Goal: Task Accomplishment & Management: Use online tool/utility

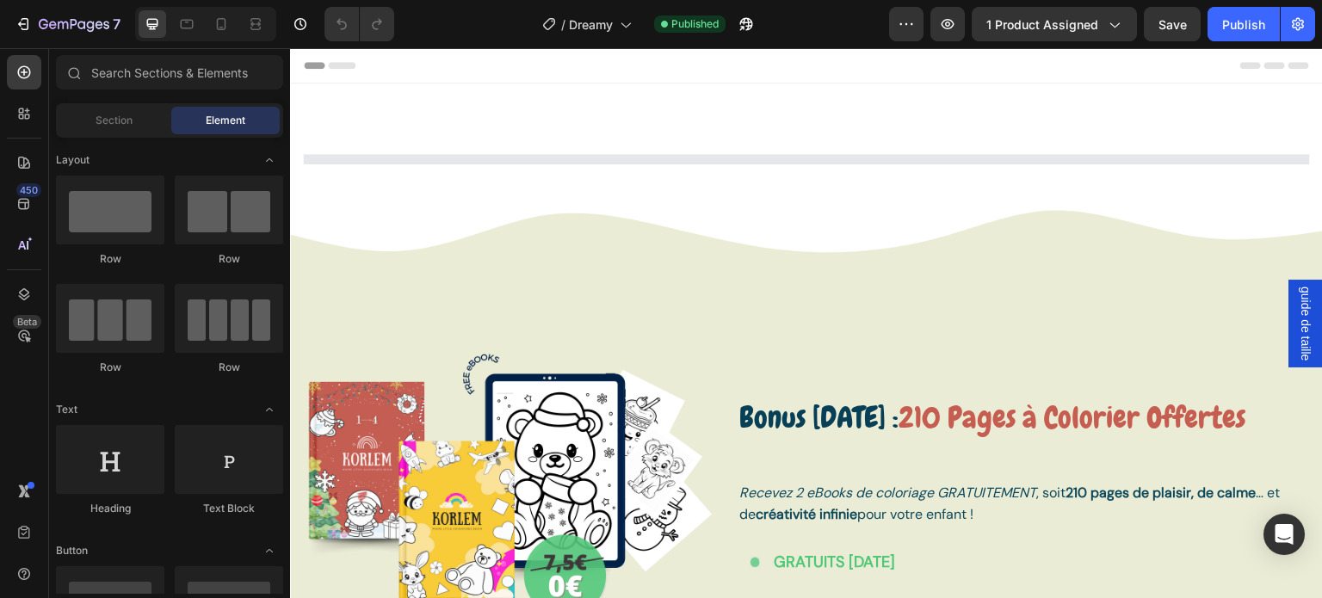
select select "7 ans"
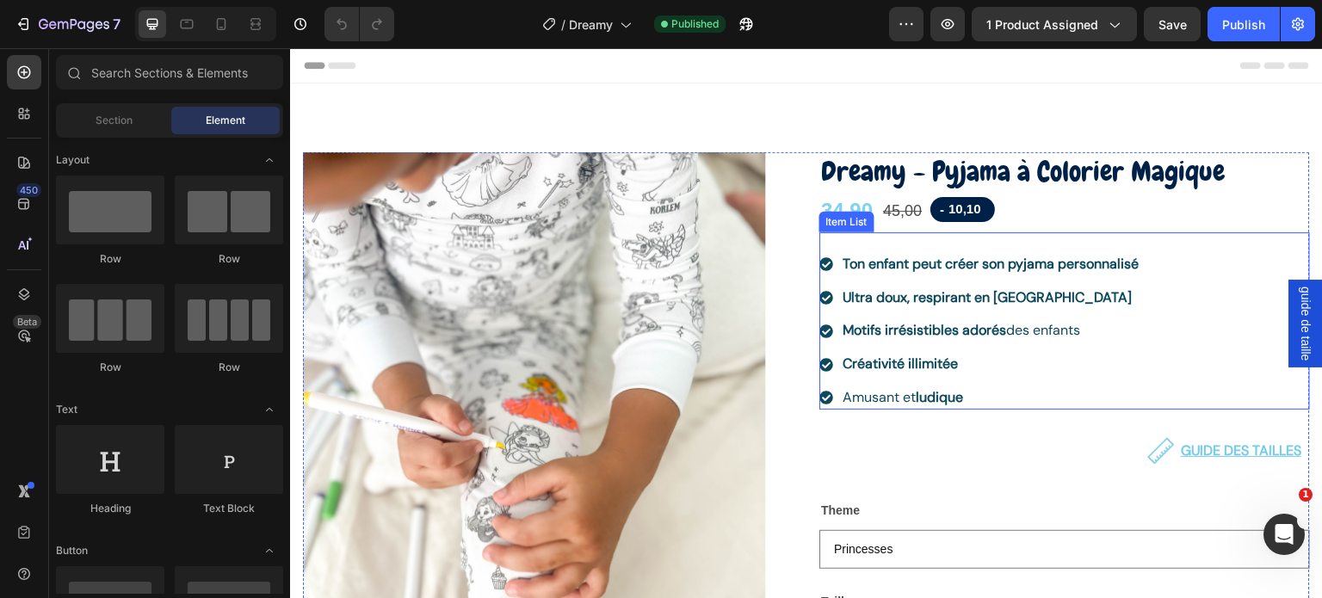
scroll to position [172, 0]
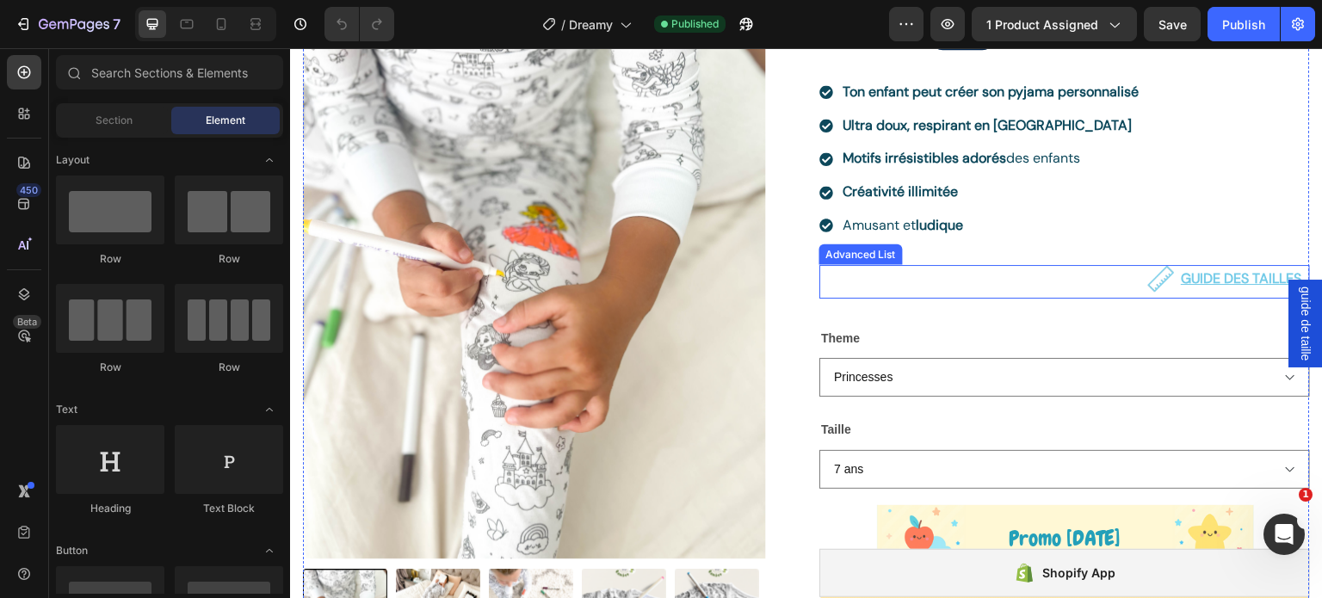
click at [1095, 275] on div "Image GUIDE DES TAILLES Text Block" at bounding box center [1065, 282] width 491 height 34
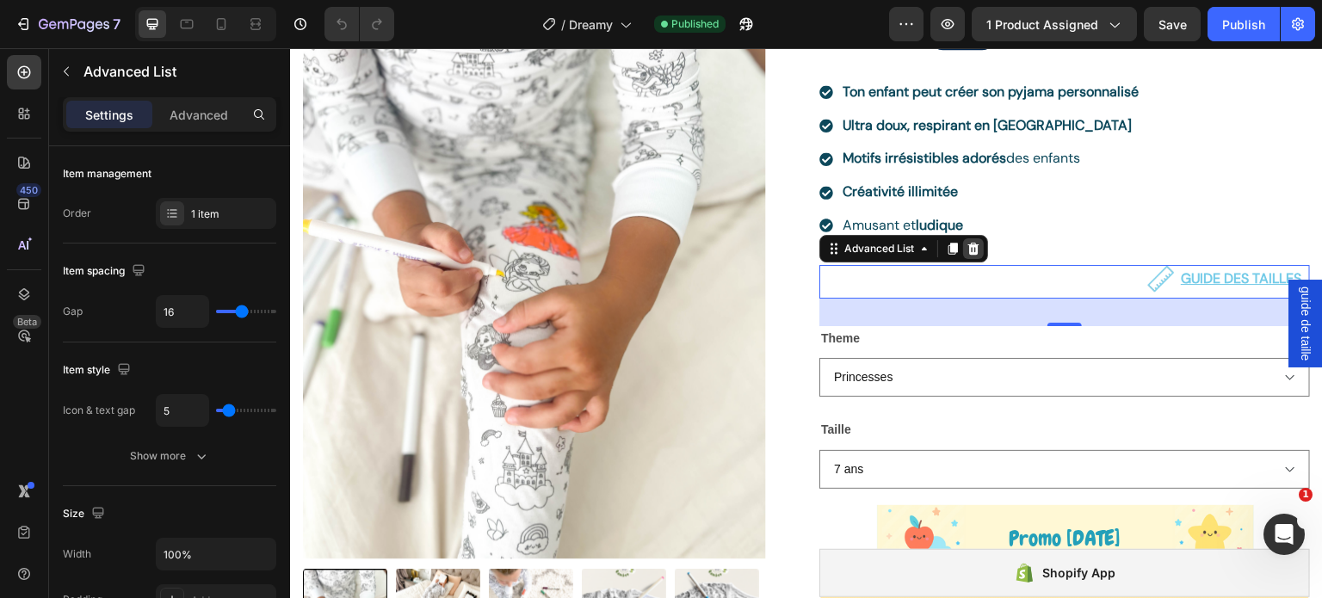
click at [968, 245] on icon at bounding box center [974, 249] width 14 height 14
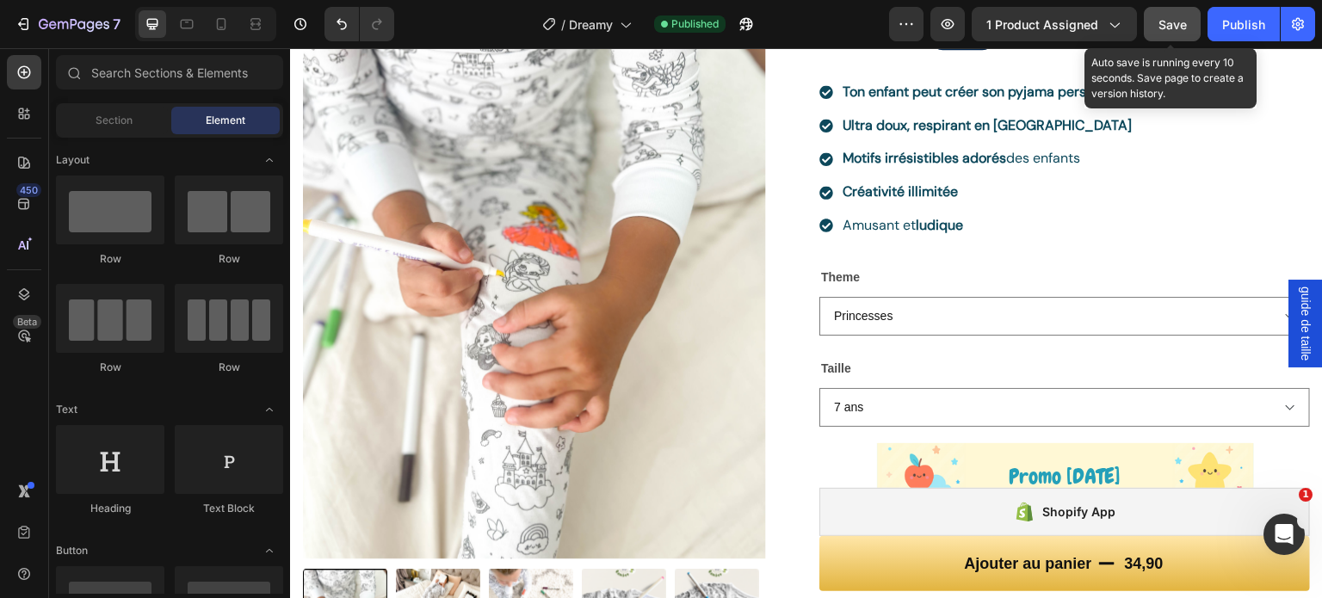
click at [1169, 30] on span "Save" at bounding box center [1173, 24] width 28 height 15
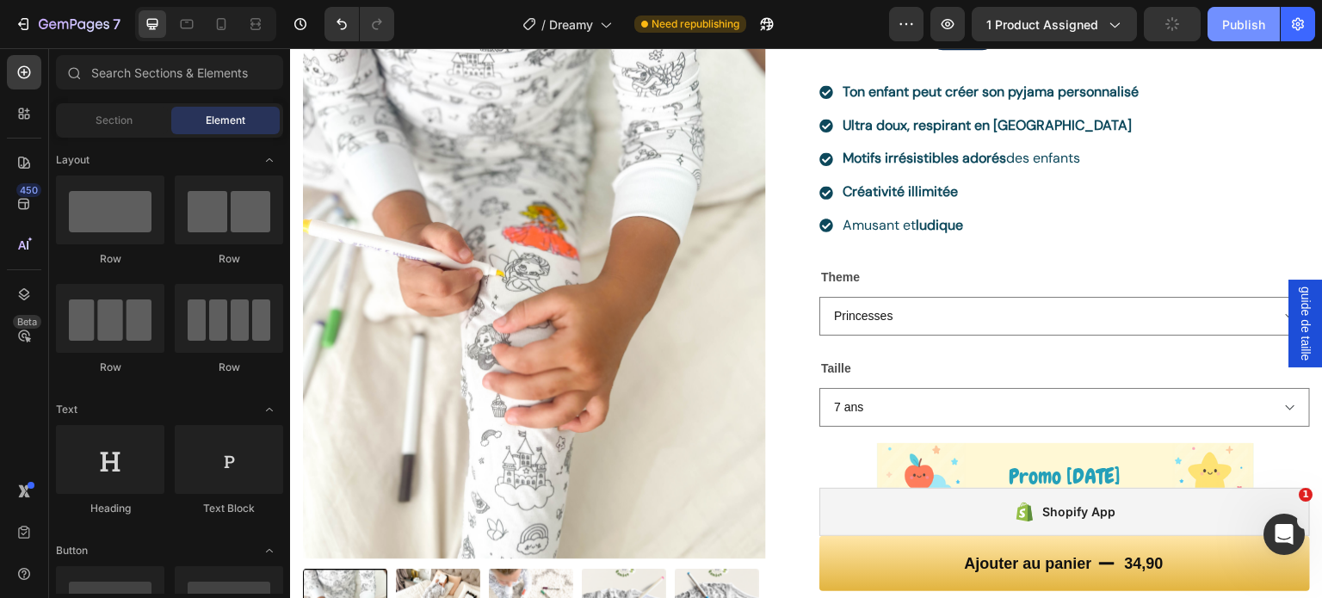
click at [1235, 16] on div "Publish" at bounding box center [1243, 24] width 43 height 18
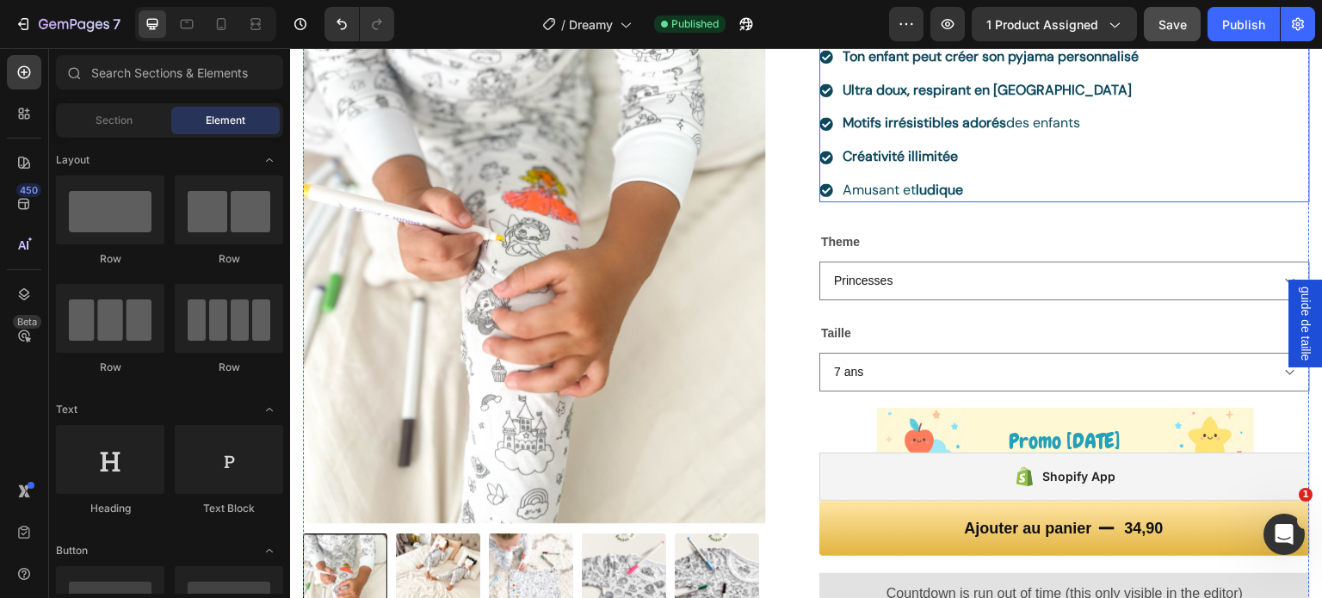
scroll to position [86, 0]
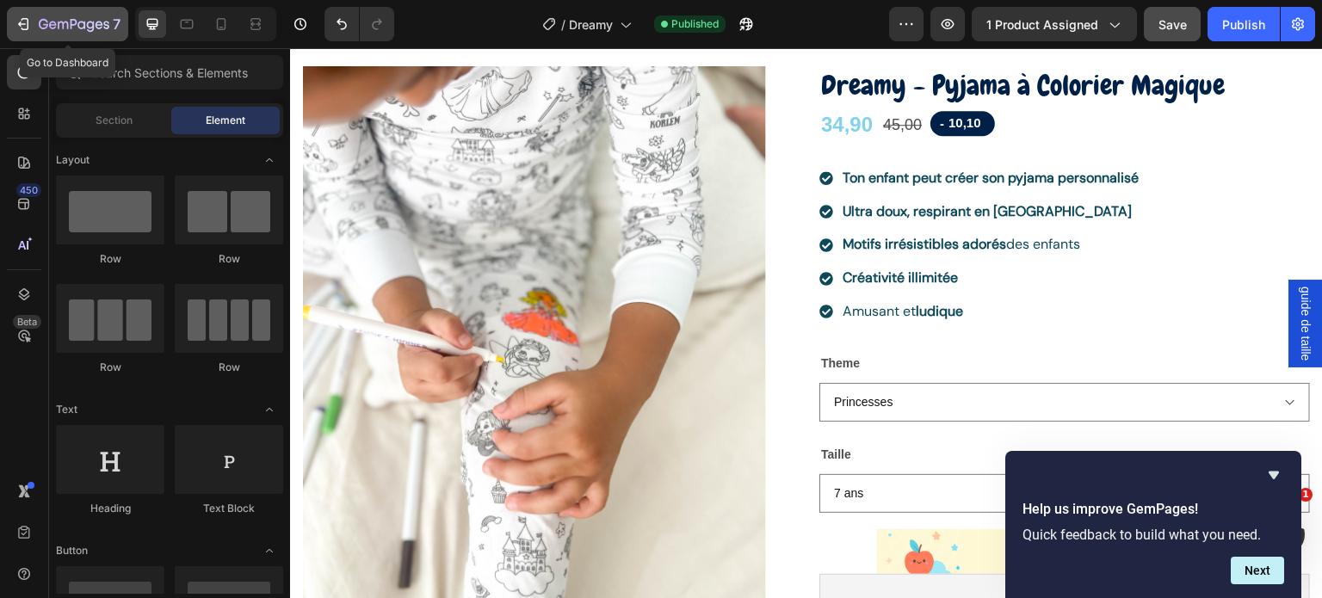
click at [27, 23] on icon "button" at bounding box center [23, 23] width 17 height 17
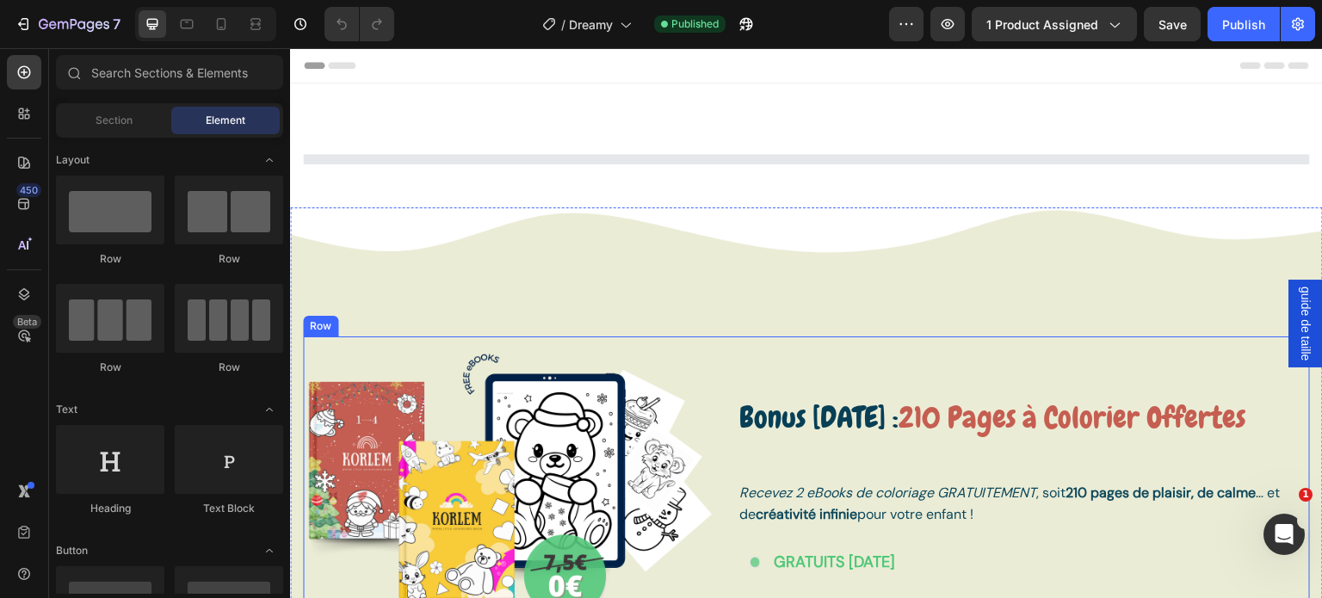
select select "7 ans"
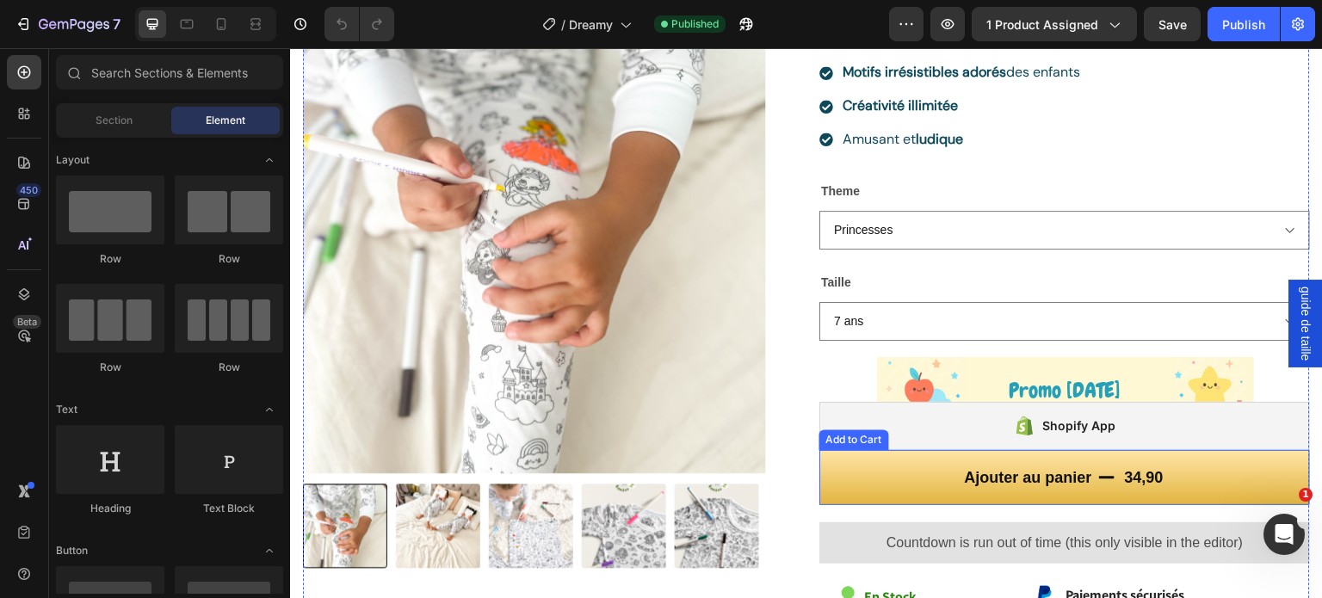
scroll to position [430, 0]
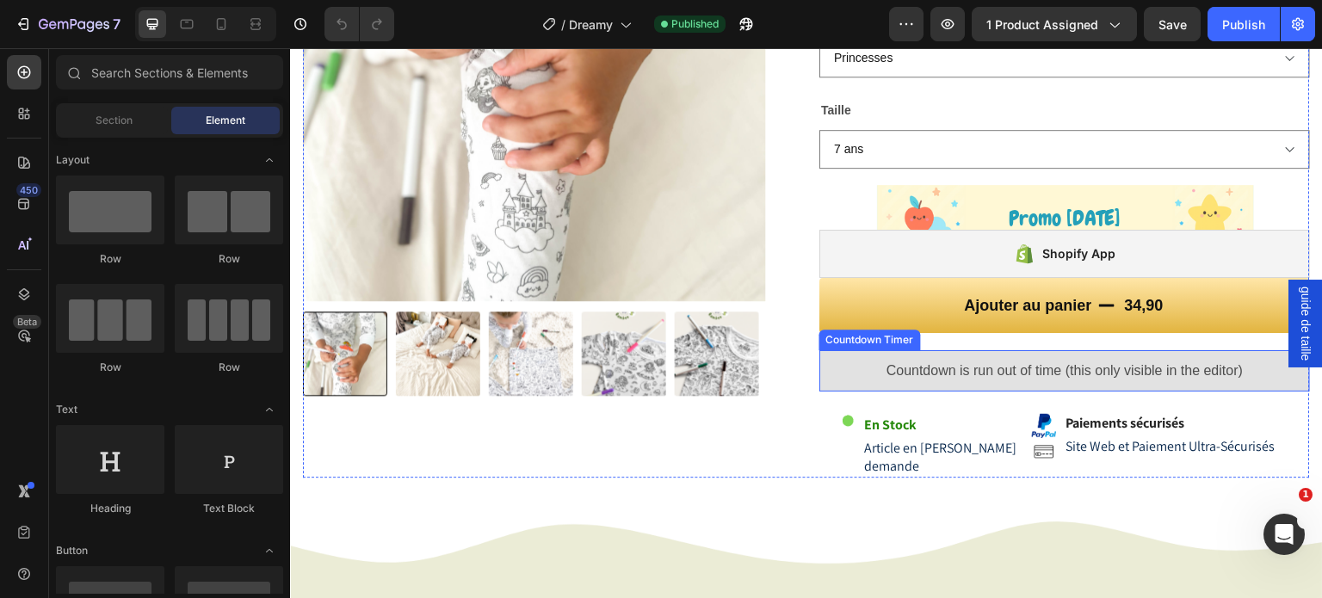
click at [976, 376] on span "Countdown is run out of time (this only visible in the editor)" at bounding box center [1065, 371] width 356 height 21
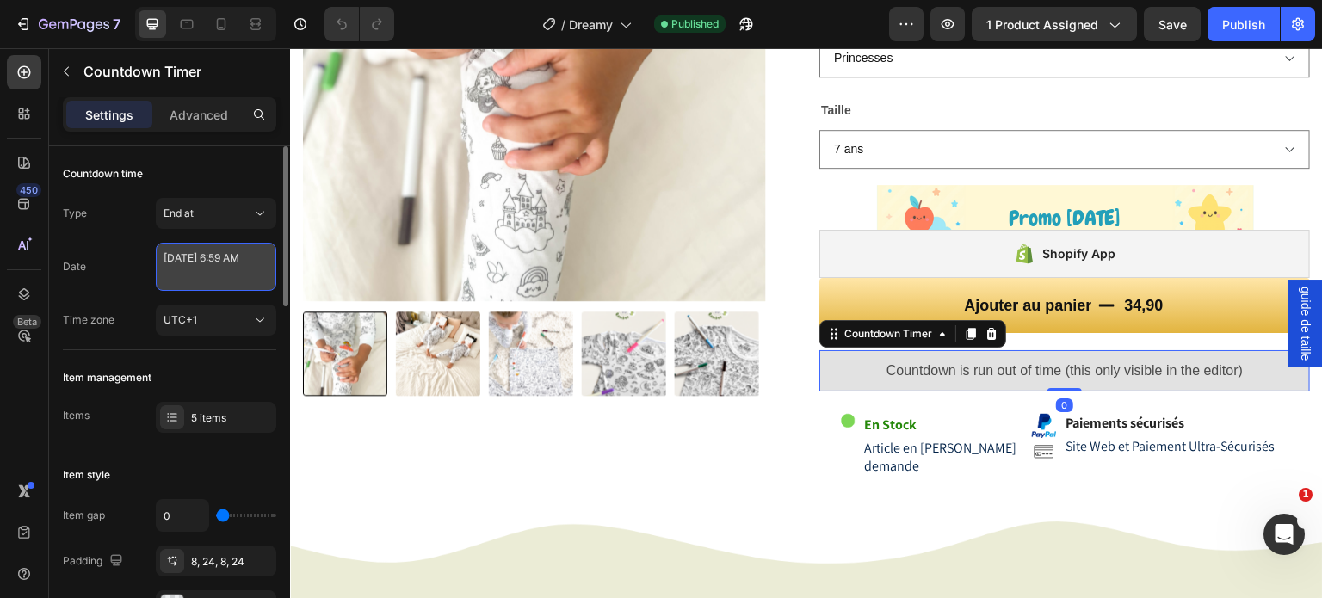
click at [202, 268] on textarea "[DATE] 6:59 AM" at bounding box center [216, 267] width 121 height 48
select select "6"
select select "59"
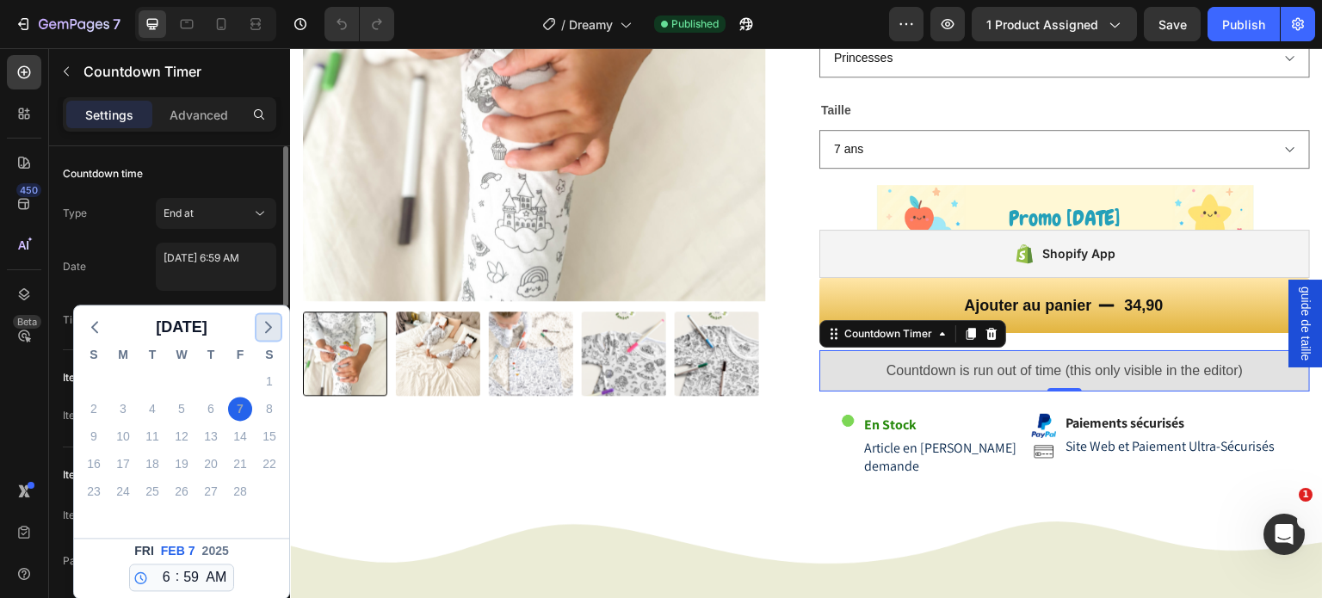
click at [267, 333] on icon "button" at bounding box center [268, 327] width 21 height 21
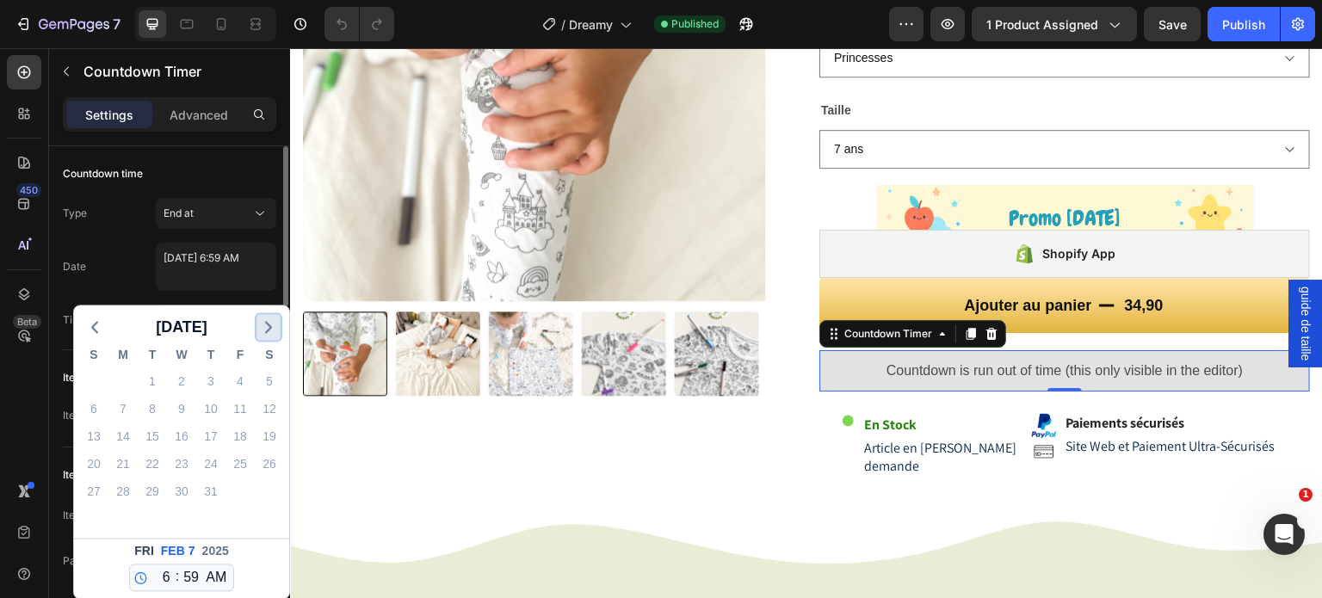
click at [267, 333] on icon "button" at bounding box center [268, 327] width 21 height 21
click at [98, 326] on icon "button" at bounding box center [94, 327] width 21 height 21
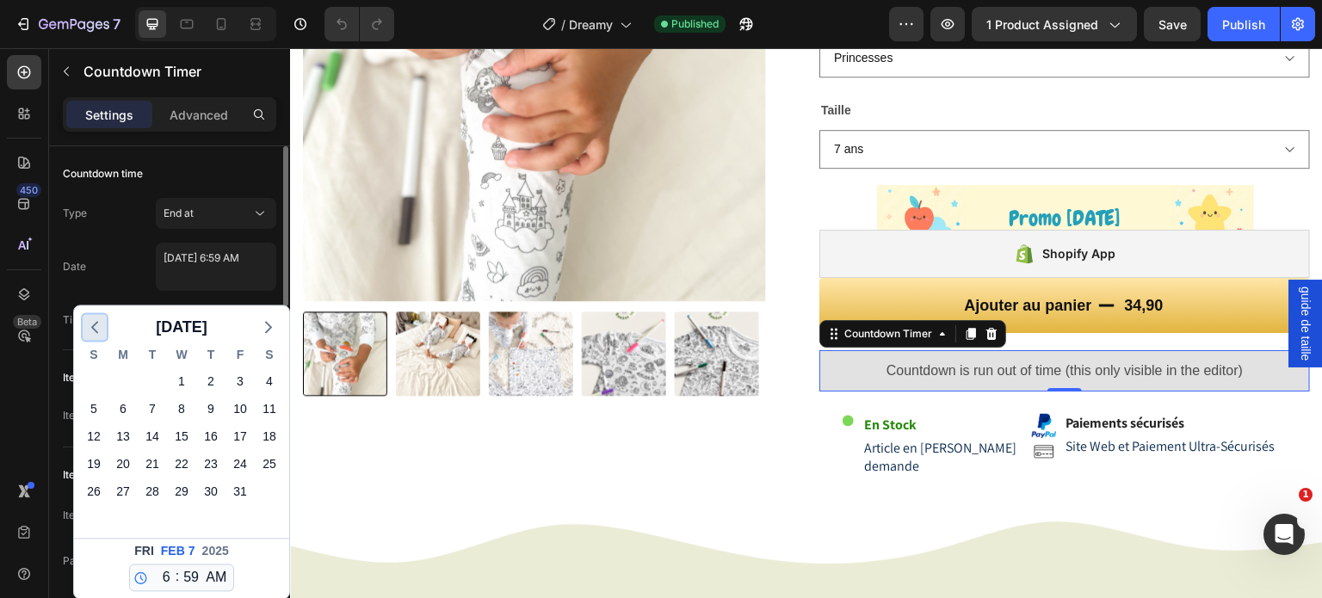
click at [98, 326] on icon "button" at bounding box center [94, 327] width 21 height 21
click at [96, 488] on div "28" at bounding box center [94, 492] width 24 height 24
type textarea "[DATE] 6:59 AM"
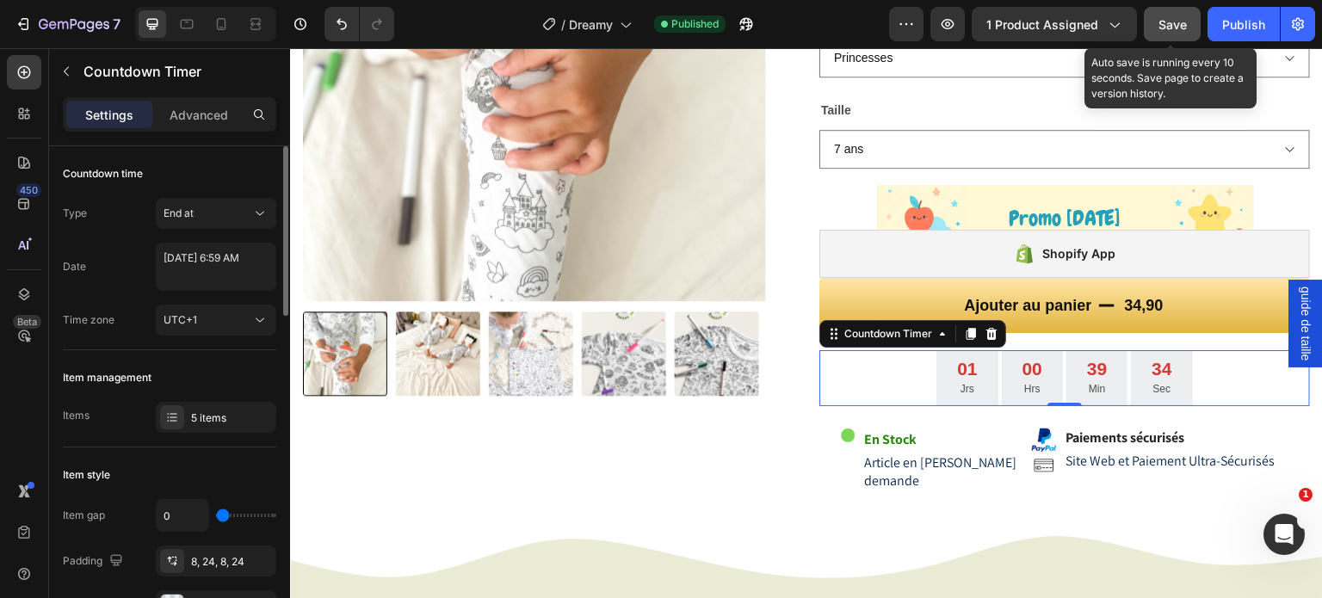
click at [1173, 20] on span "Save" at bounding box center [1173, 24] width 28 height 15
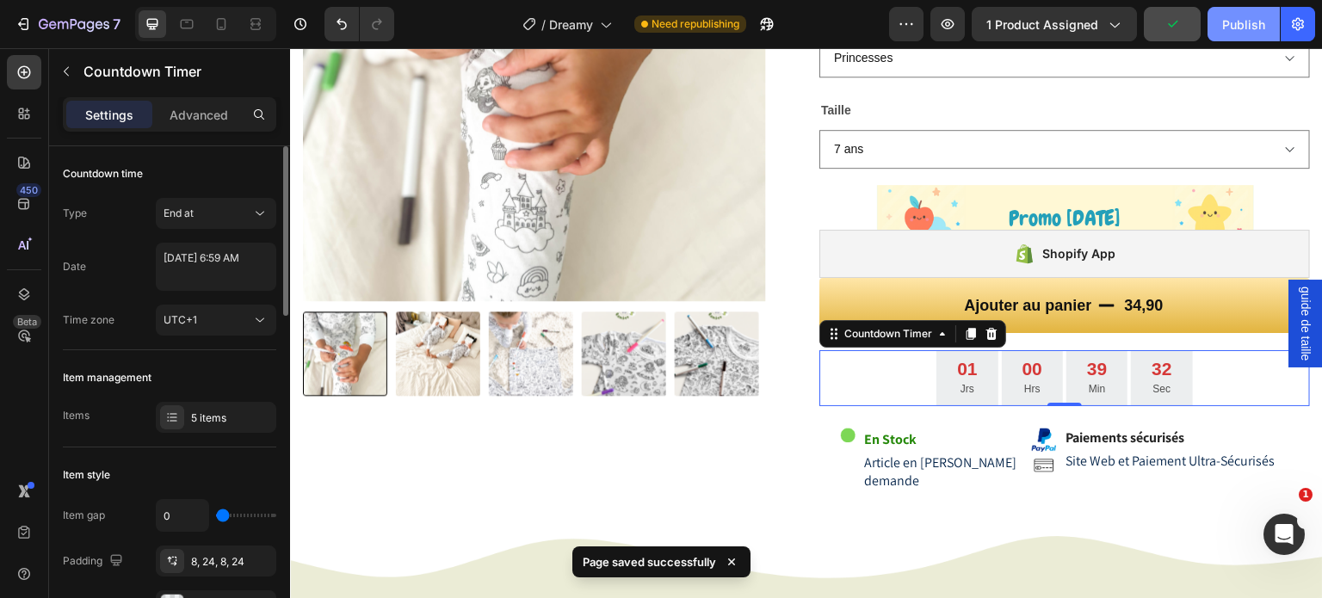
click at [1242, 27] on div "Publish" at bounding box center [1243, 24] width 43 height 18
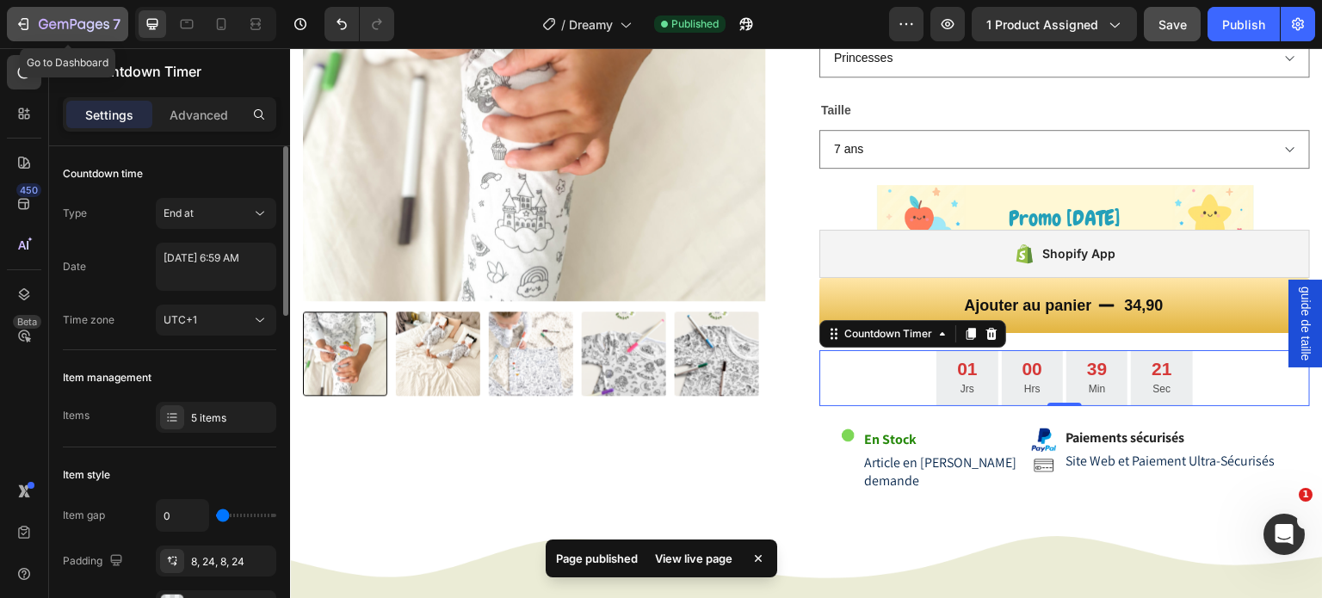
click at [22, 15] on icon "button" at bounding box center [23, 23] width 17 height 17
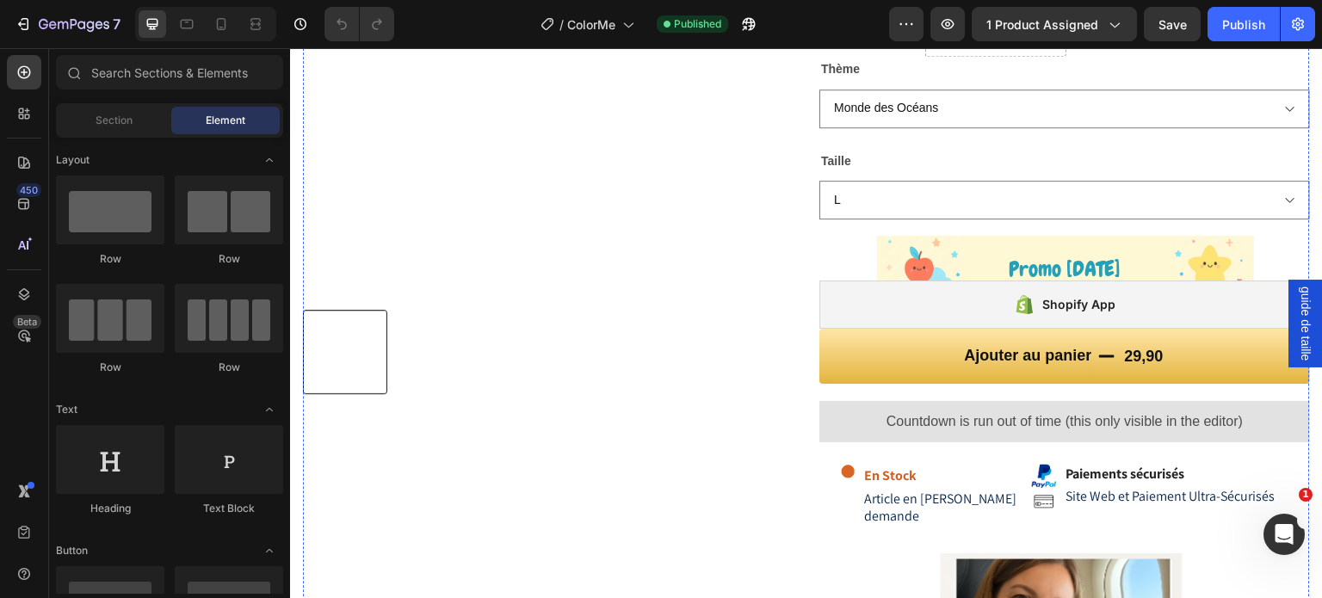
scroll to position [603, 0]
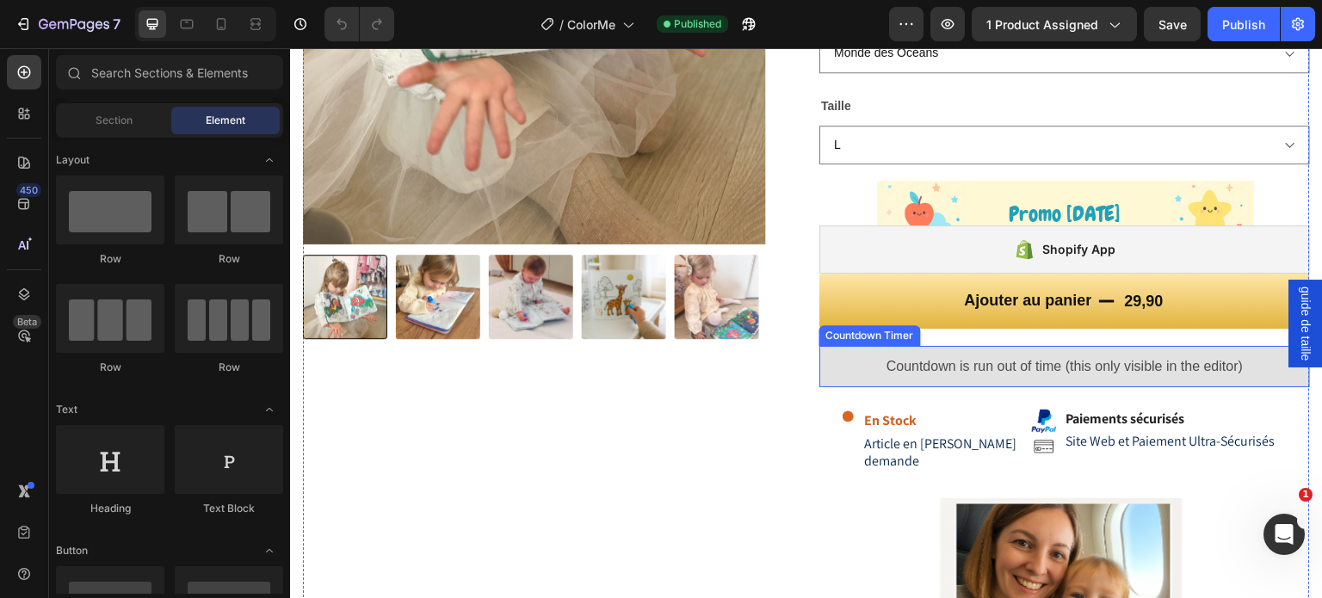
click at [1049, 367] on span "Countdown is run out of time (this only visible in the editor)" at bounding box center [1065, 366] width 356 height 21
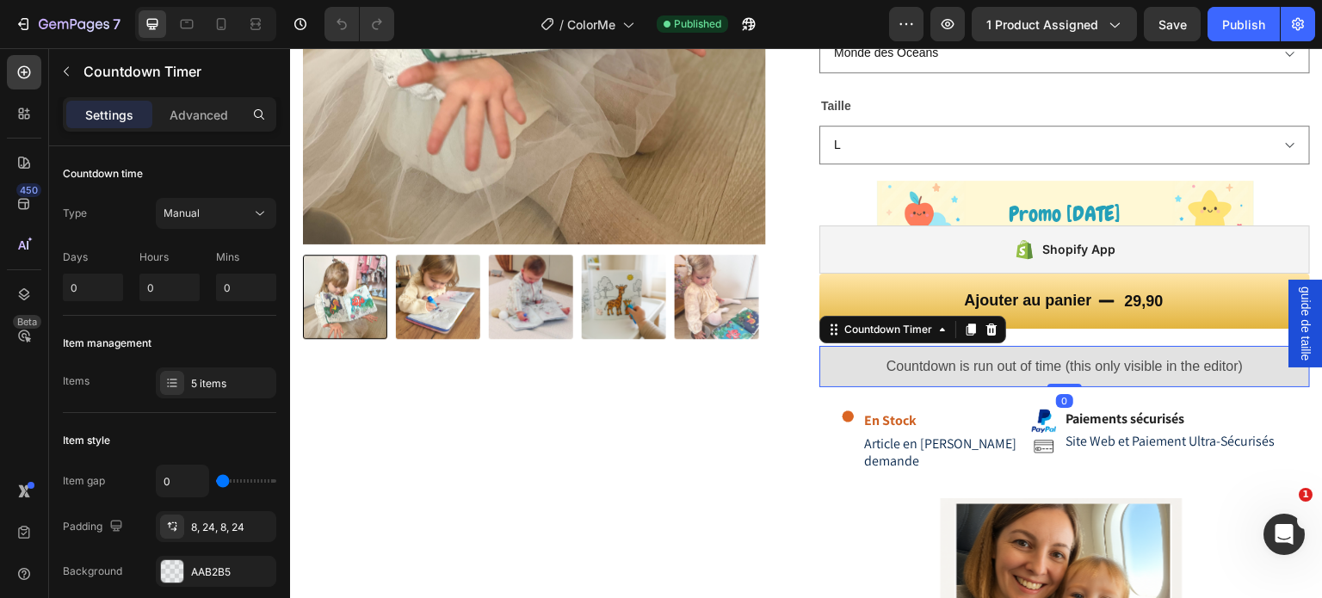
click at [1049, 363] on span "Countdown is run out of time (this only visible in the editor)" at bounding box center [1065, 366] width 356 height 21
click at [943, 421] on p "En Stock" at bounding box center [943, 421] width 158 height 20
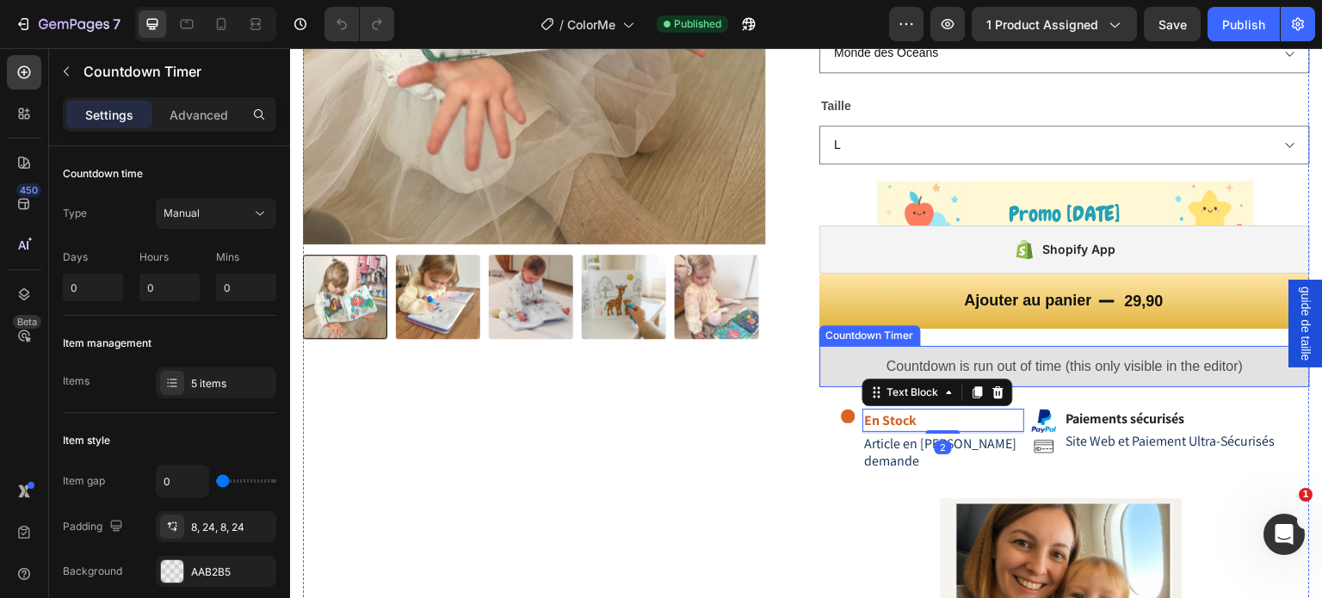
click at [1146, 361] on span "Countdown is run out of time (this only visible in the editor)" at bounding box center [1065, 366] width 356 height 21
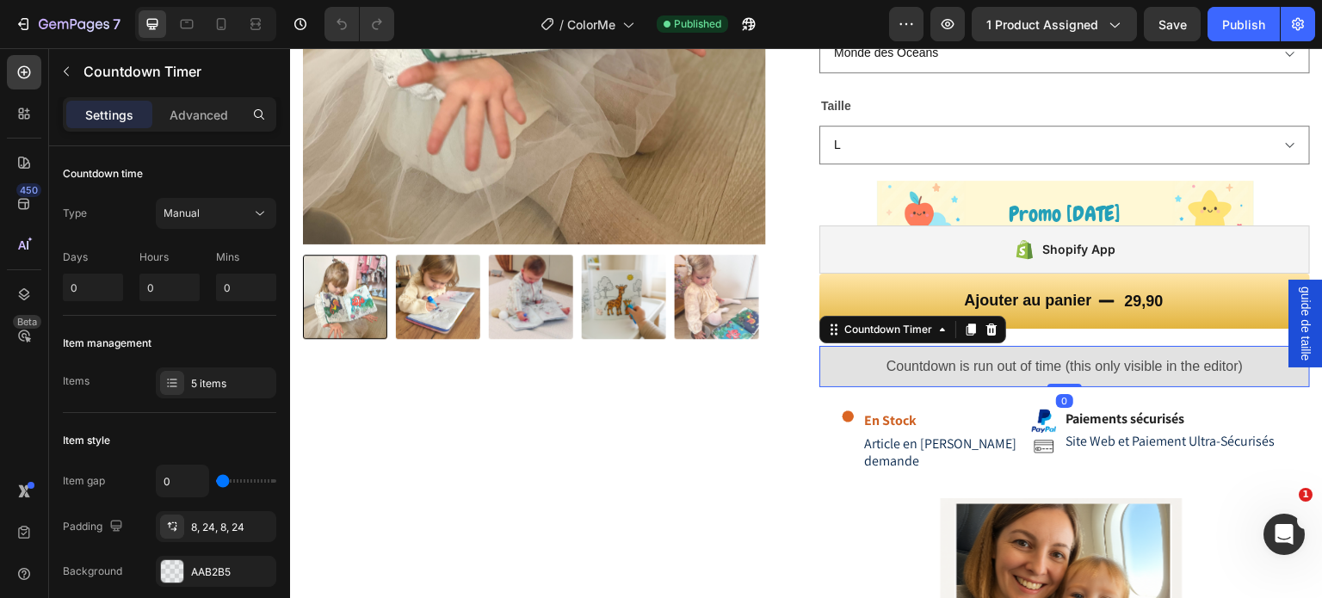
click at [1146, 361] on span "Countdown is run out of time (this only visible in the editor)" at bounding box center [1065, 366] width 356 height 21
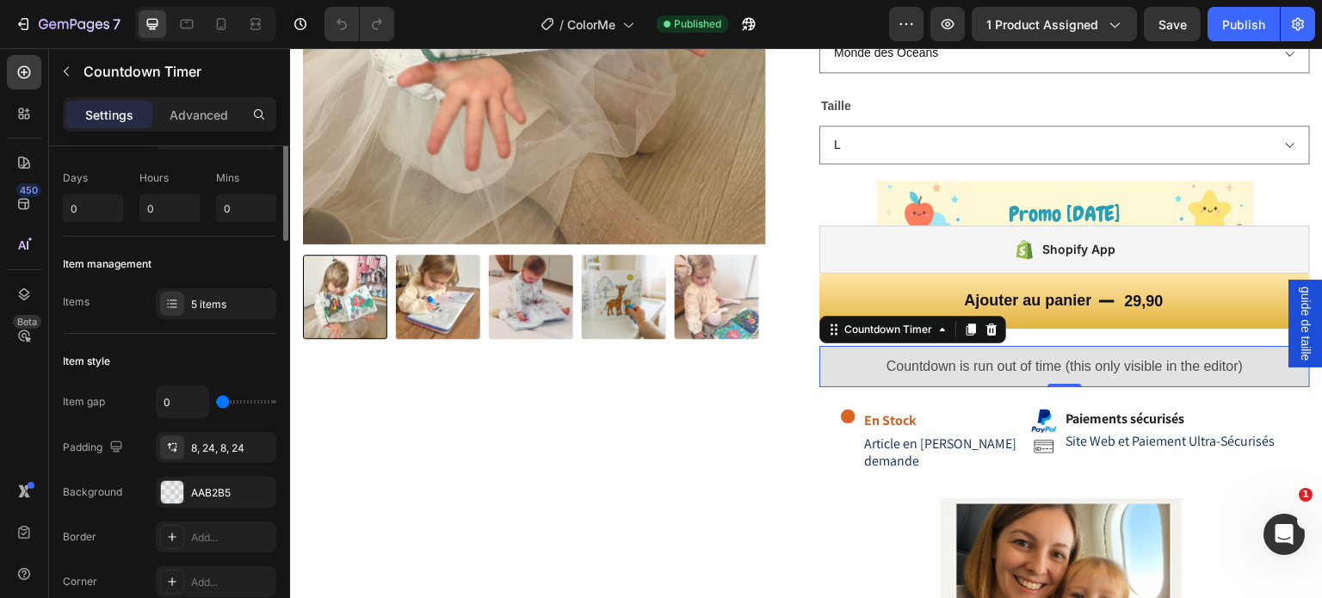
scroll to position [0, 0]
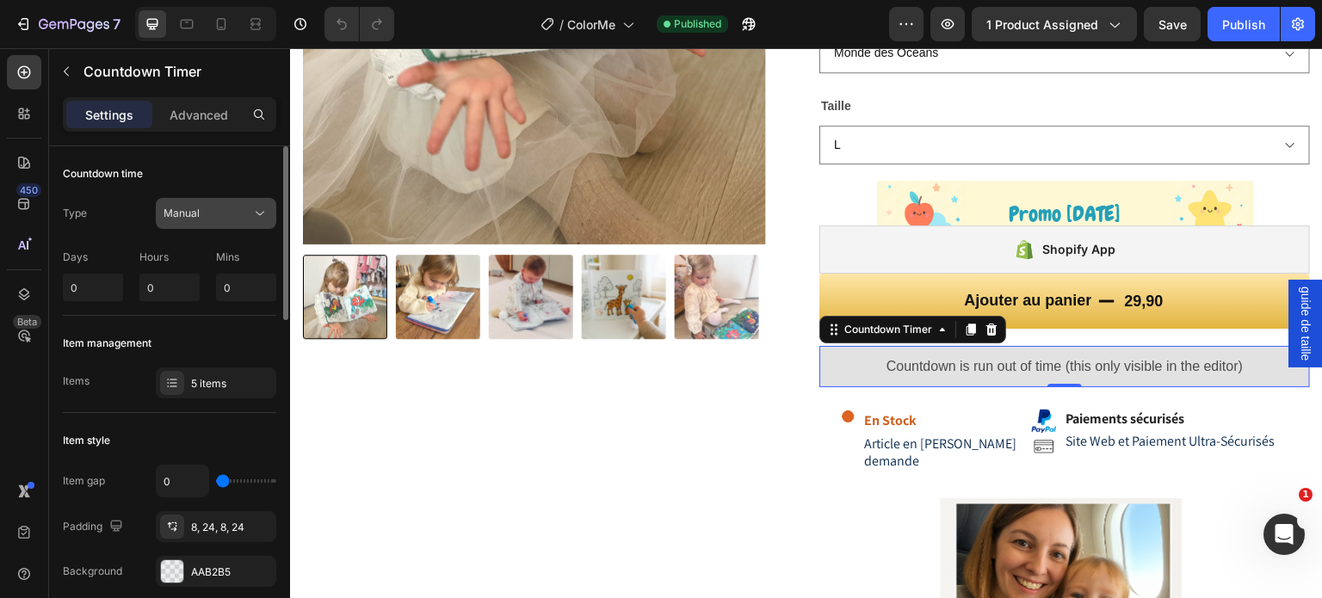
click at [210, 215] on div "Manual" at bounding box center [208, 213] width 88 height 15
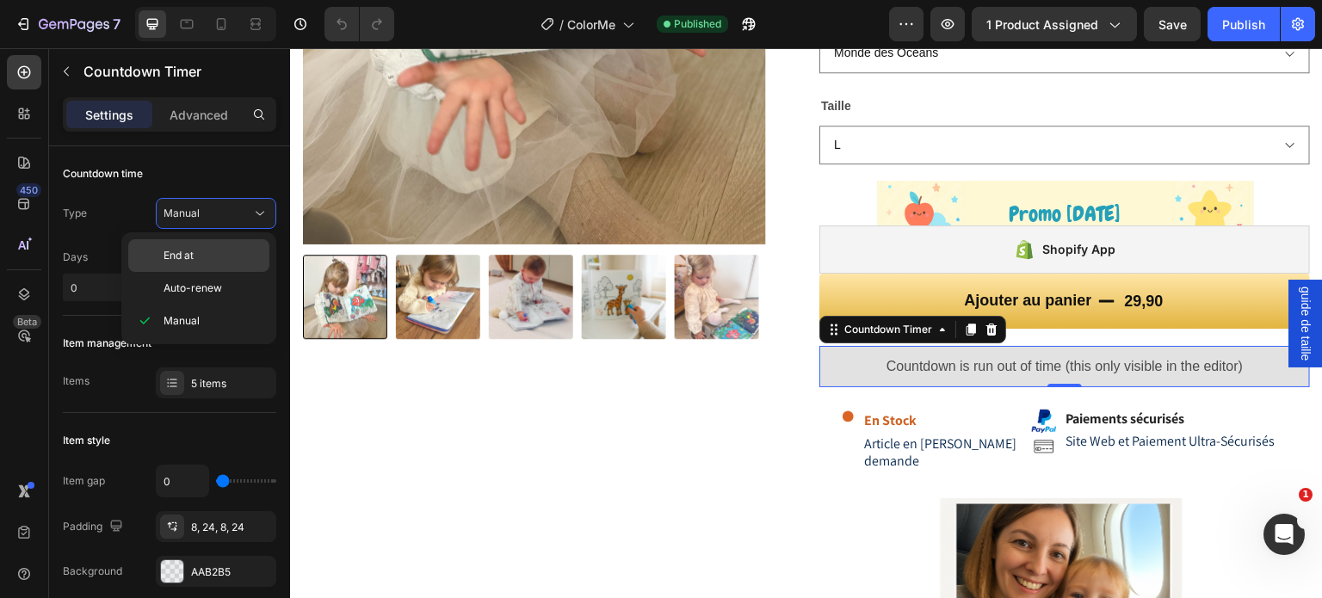
click at [199, 251] on p "End at" at bounding box center [213, 255] width 98 height 15
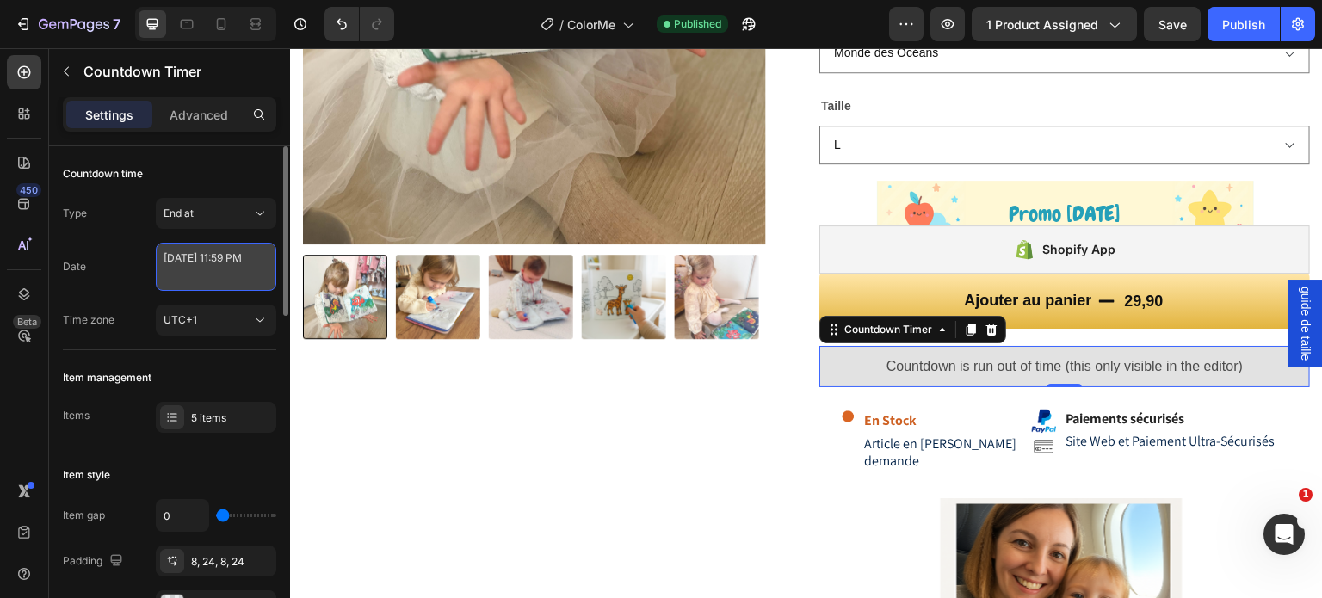
select select "23"
select select "59"
select select "false"
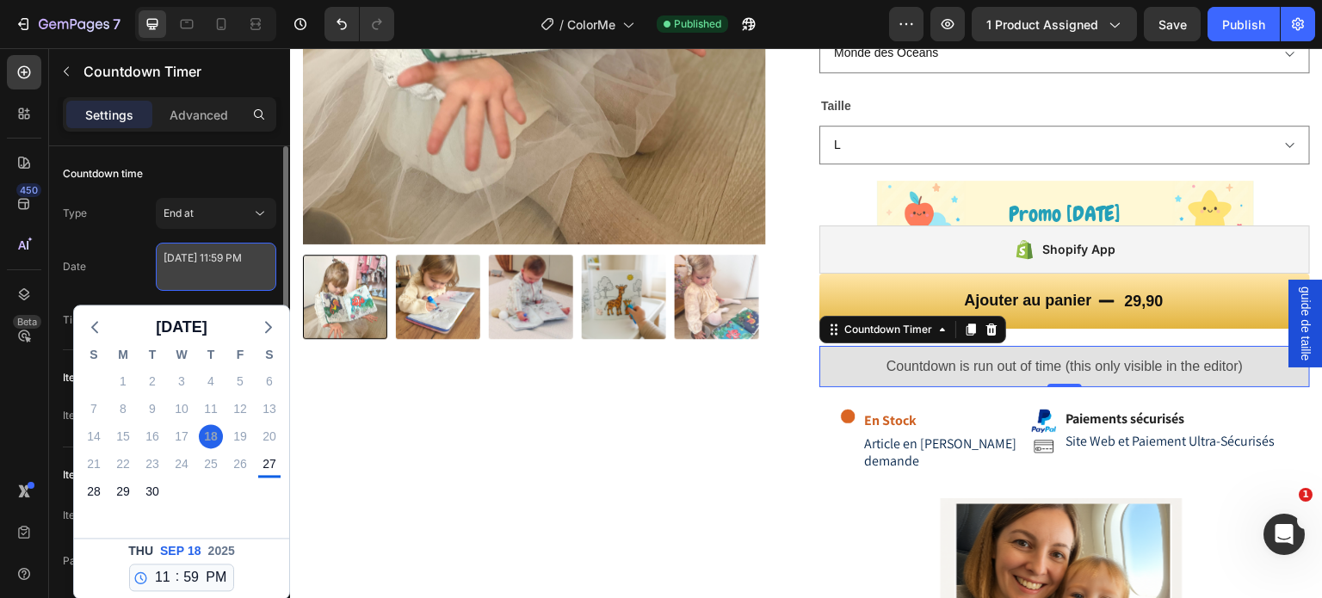
click at [196, 268] on textarea "September 18 2025 11:59 PM" at bounding box center [216, 267] width 121 height 48
click at [99, 492] on div "28" at bounding box center [94, 492] width 24 height 24
type textarea "September 28 2025 11:59 PM"
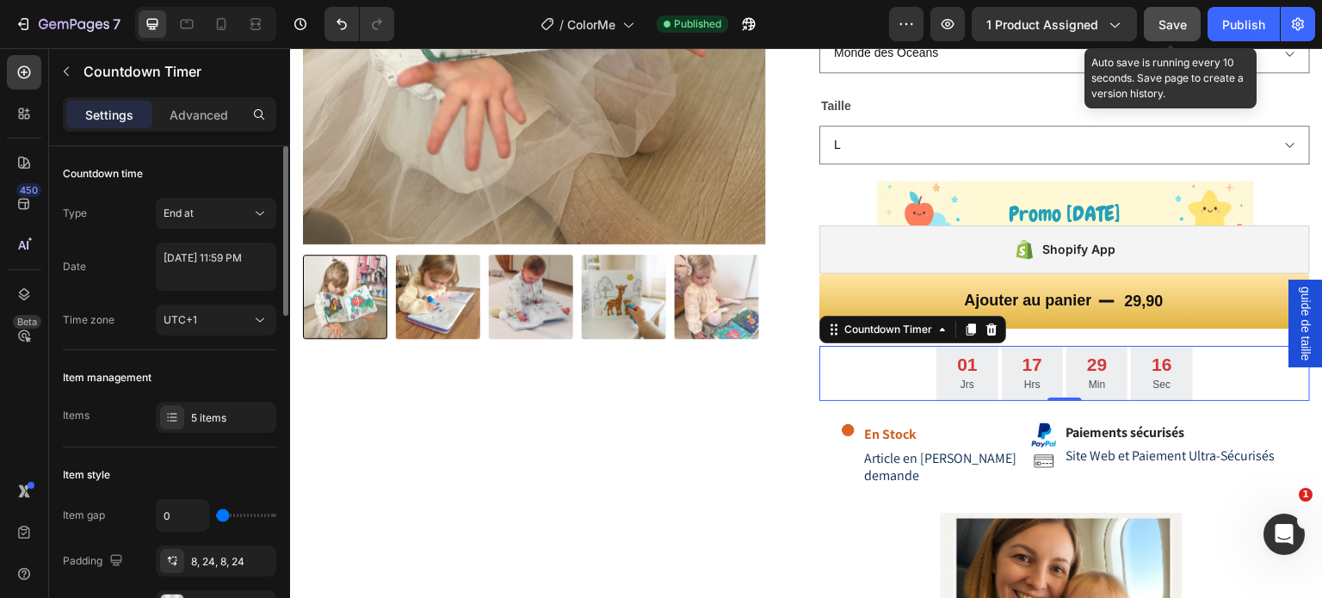
click at [1185, 20] on span "Save" at bounding box center [1173, 24] width 28 height 15
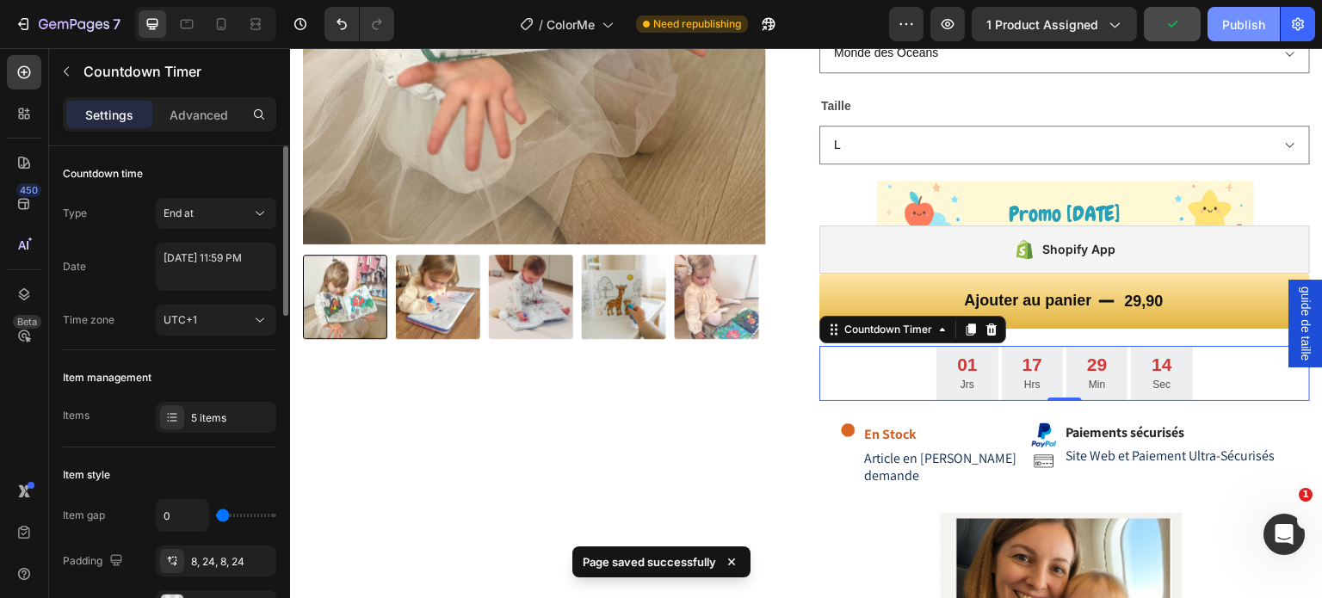
click at [1264, 29] on div "Publish" at bounding box center [1243, 24] width 43 height 18
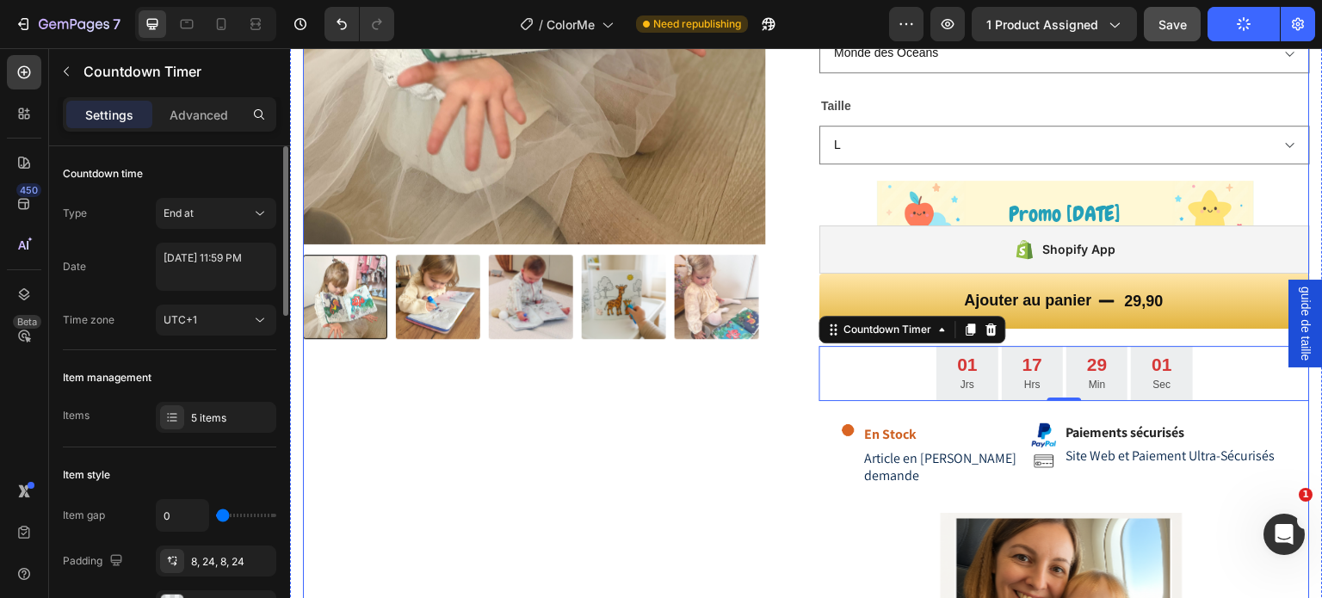
scroll to position [689, 0]
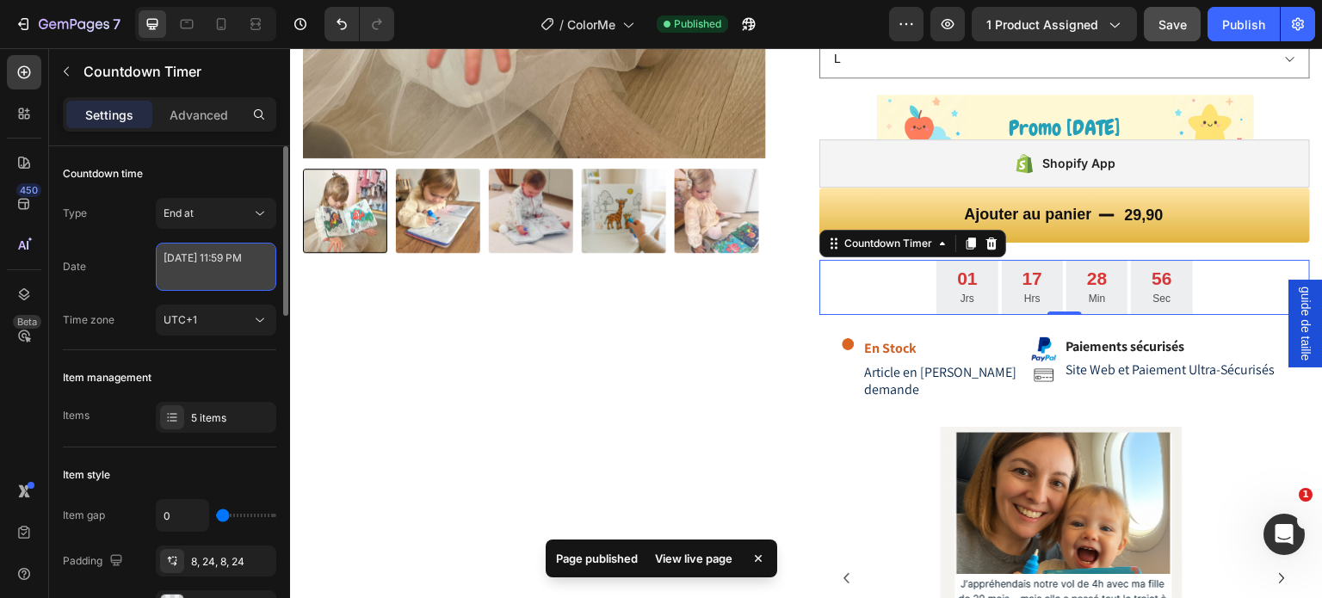
select select "23"
select select "59"
select select "false"
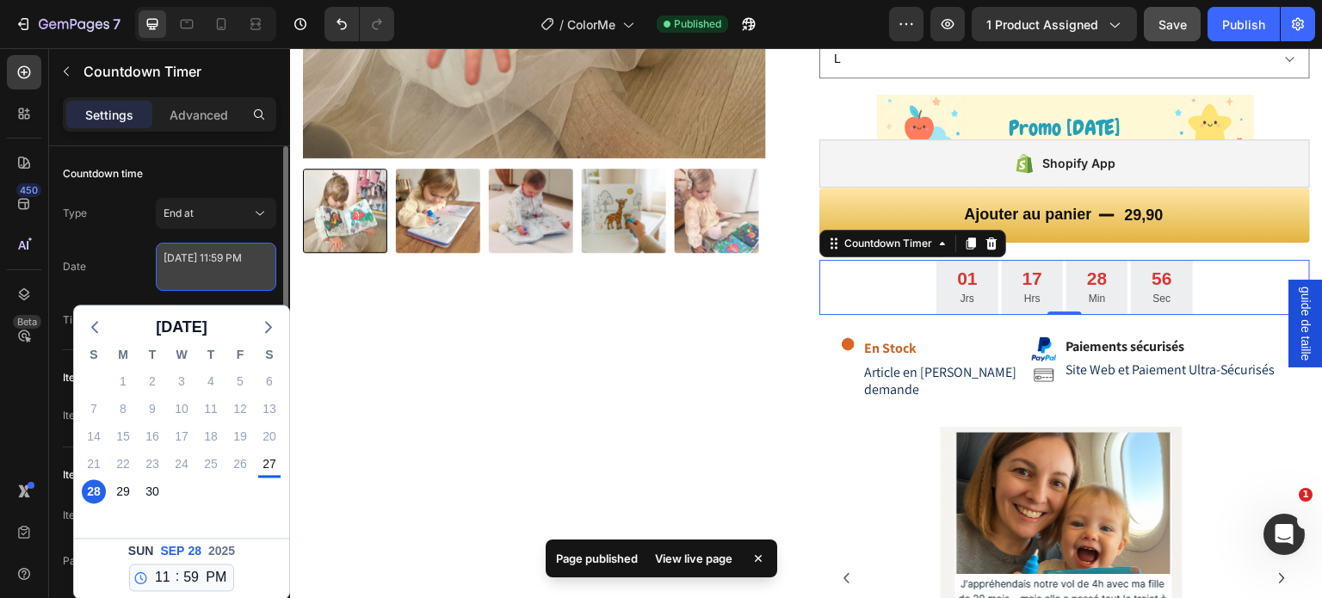
click at [206, 272] on textarea "September 28 2025 11:59 PM" at bounding box center [216, 267] width 121 height 48
click at [462, 461] on div "Product Images" at bounding box center [548, 109] width 491 height 1290
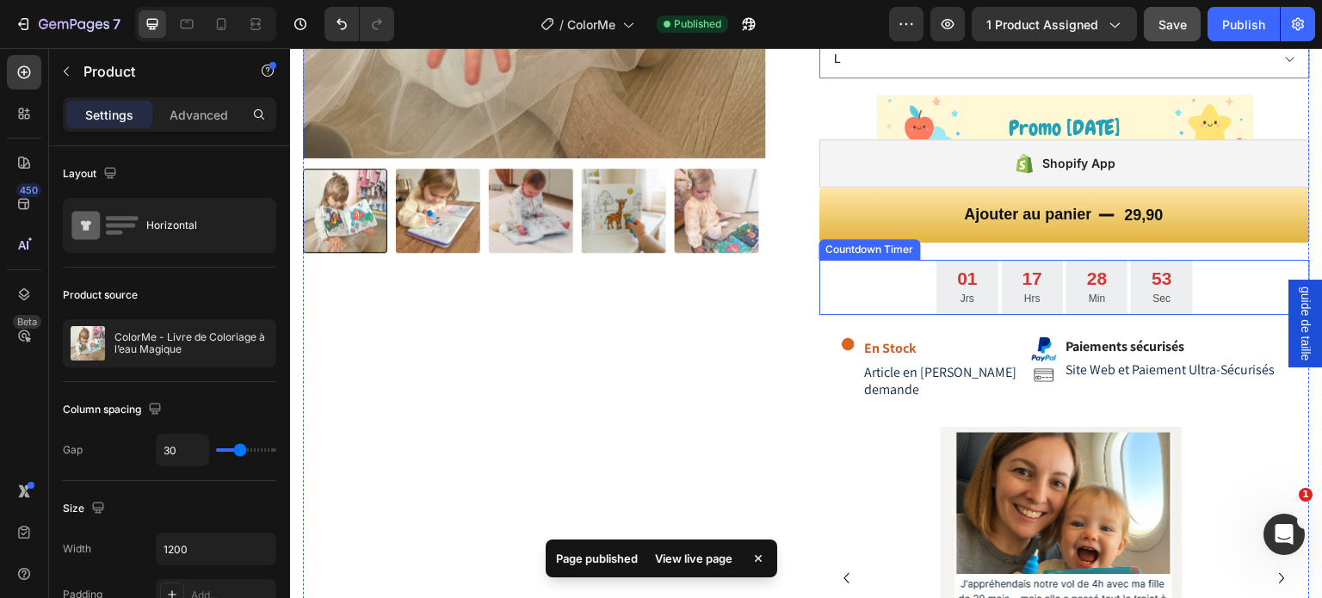
click at [942, 293] on div "01 Jrs" at bounding box center [967, 288] width 61 height 56
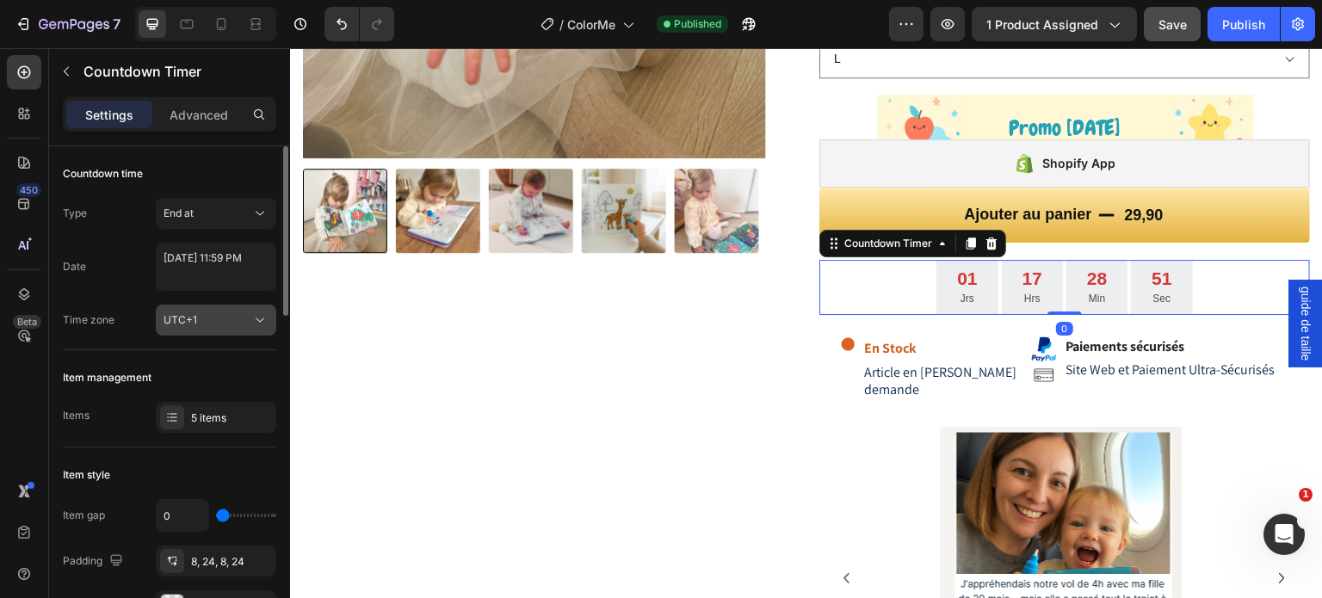
click at [217, 322] on div "UTC+1" at bounding box center [208, 319] width 88 height 15
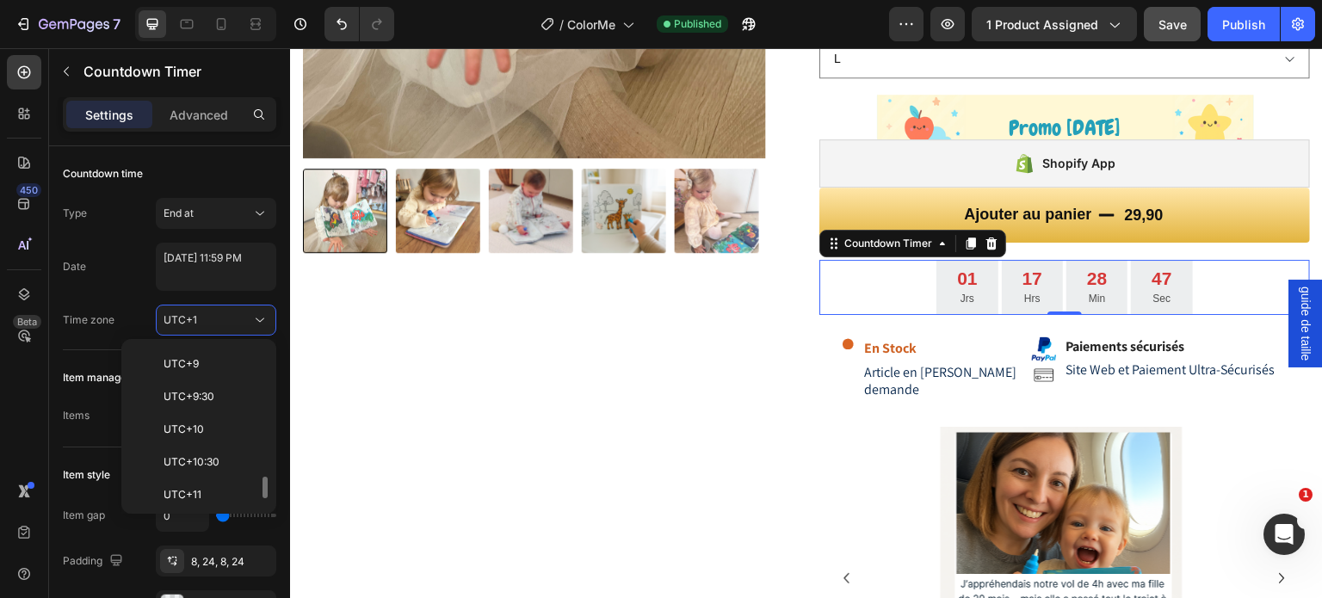
scroll to position [1004, 0]
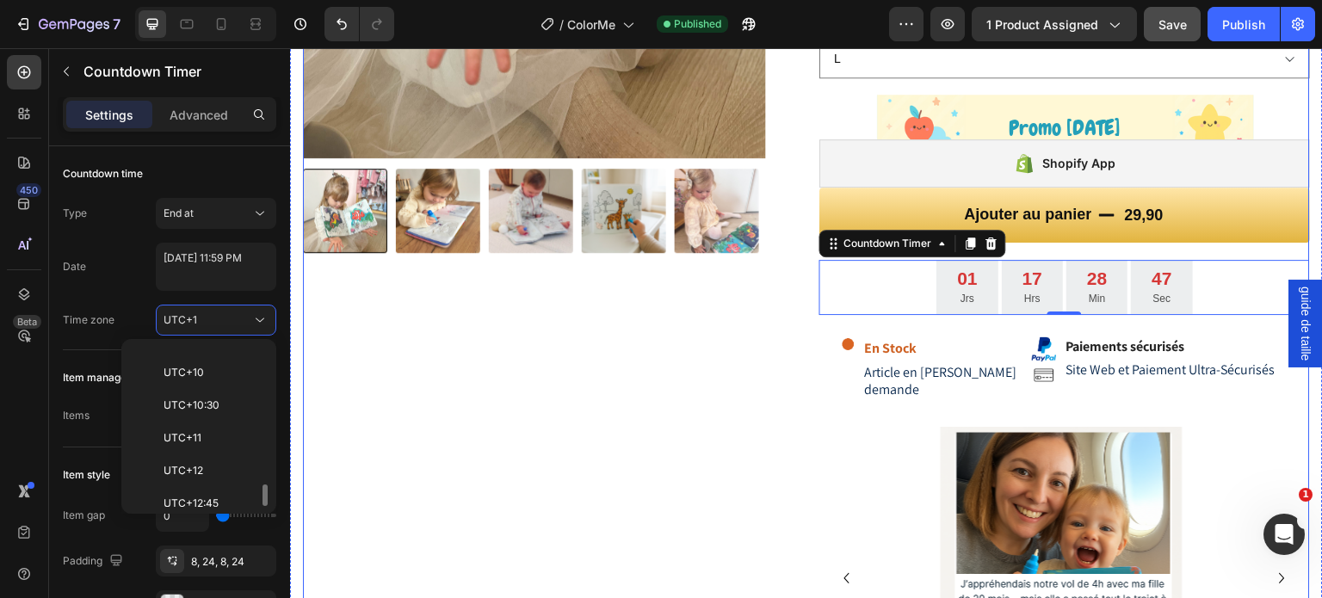
click at [623, 426] on div "Product Images" at bounding box center [548, 109] width 491 height 1290
